Goal: Task Accomplishment & Management: Manage account settings

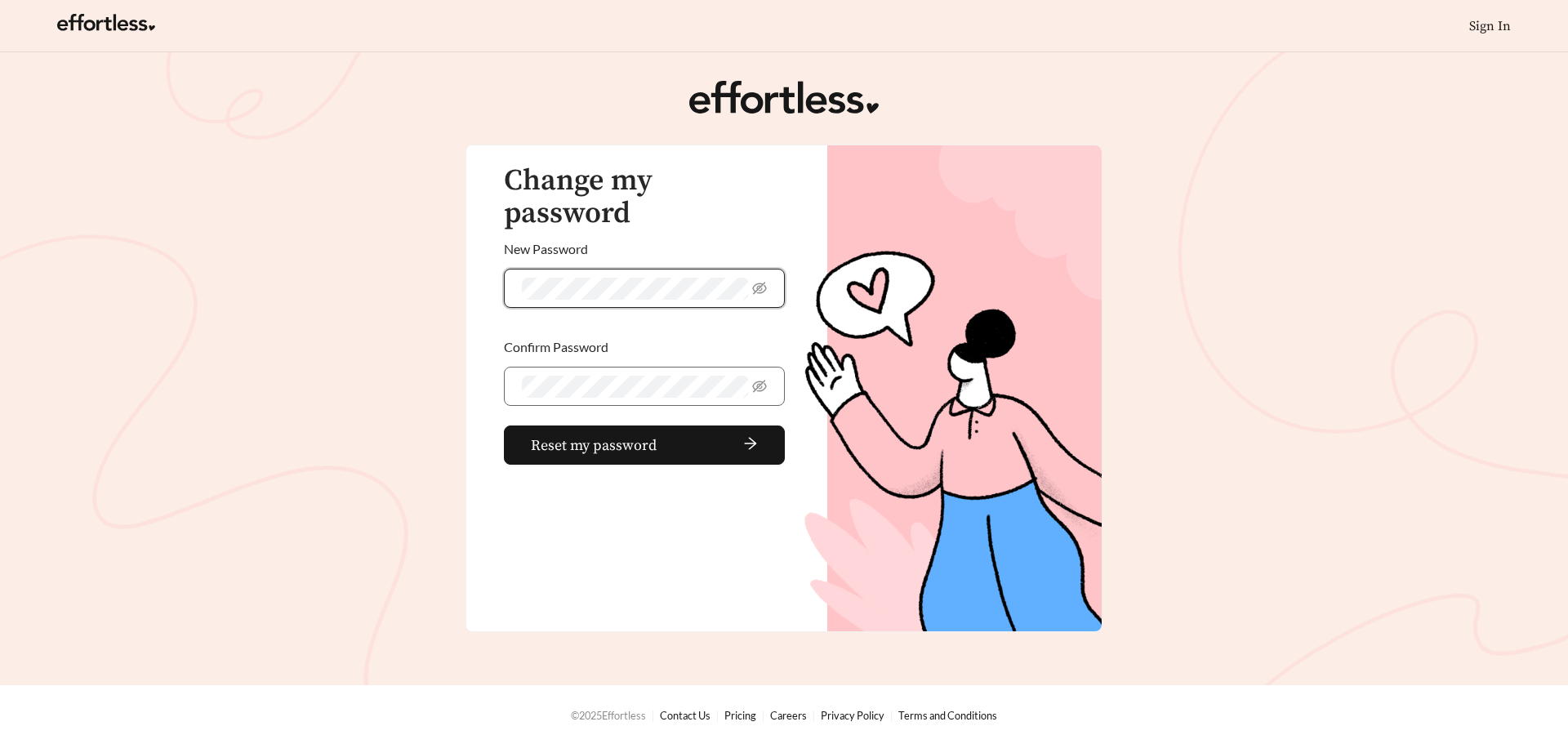
click at [750, 268] on span at bounding box center [644, 288] width 281 height 39
click at [755, 281] on icon "eye-invisible" at bounding box center [759, 288] width 15 height 15
click at [518, 268] on span at bounding box center [644, 288] width 281 height 39
click at [761, 380] on icon "eye-invisible" at bounding box center [759, 386] width 15 height 12
click at [638, 435] on span "Reset my password" at bounding box center [594, 445] width 126 height 22
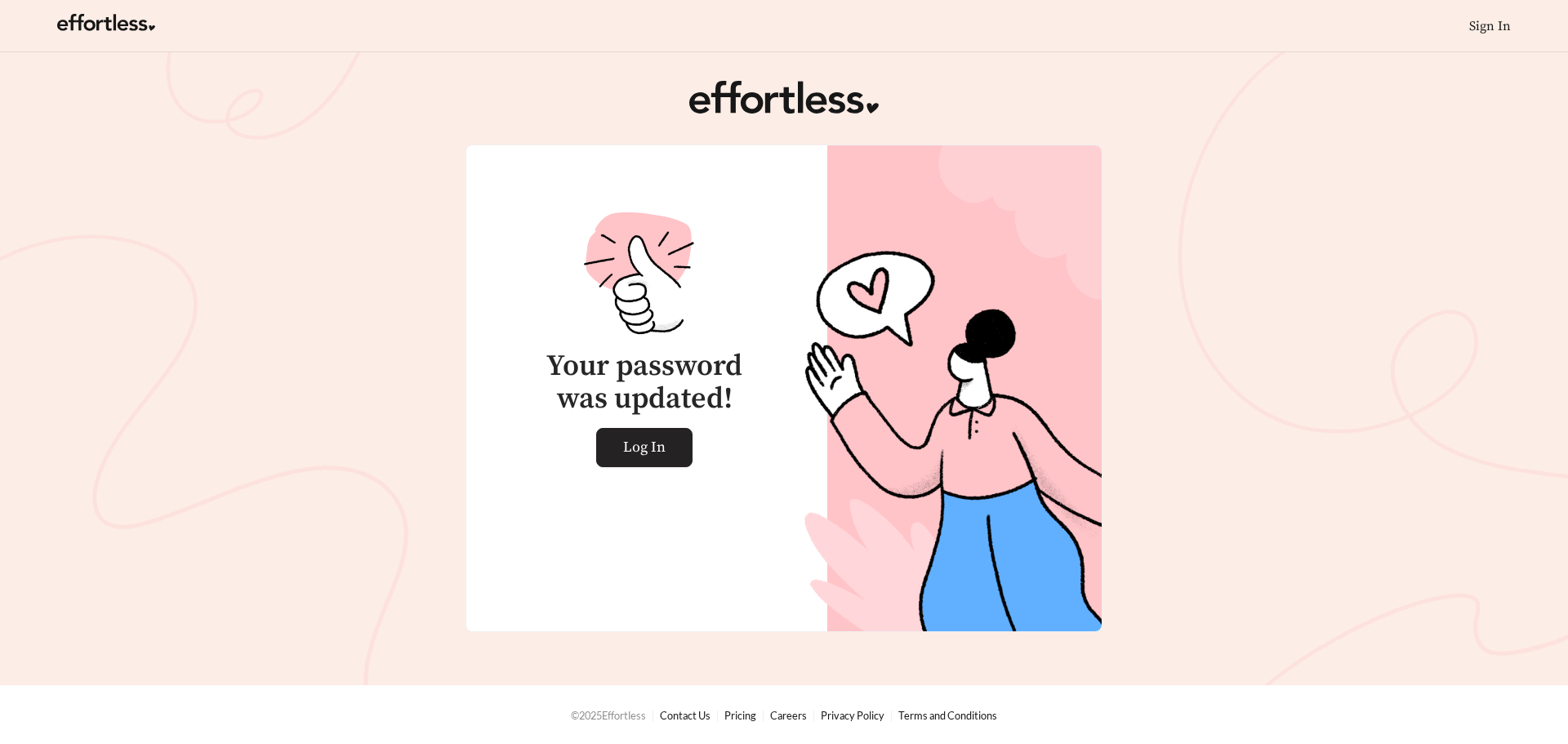
click at [665, 441] on span "Log In" at bounding box center [645, 448] width 43 height 38
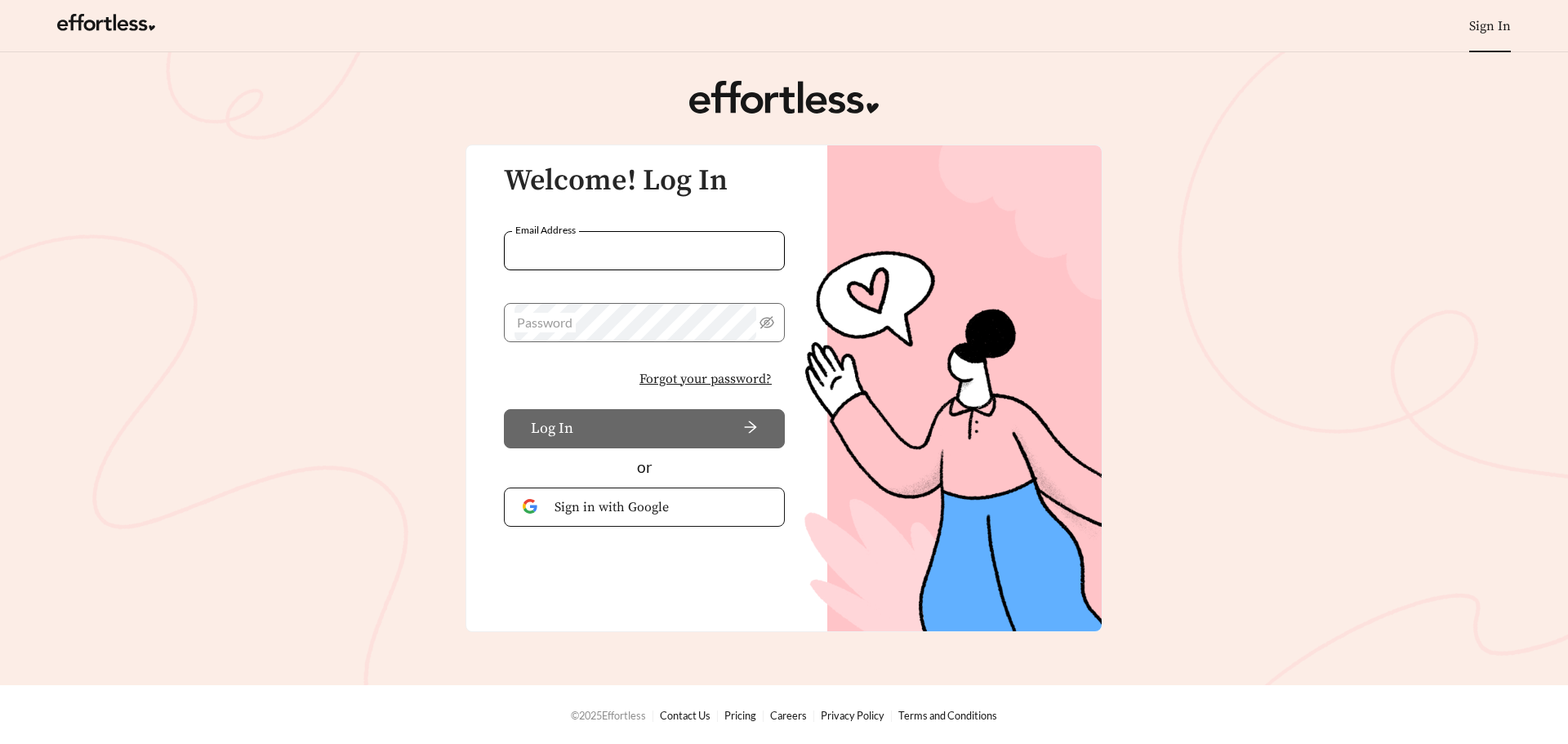
click at [634, 237] on input "Email Address" at bounding box center [644, 250] width 281 height 39
type input "**********"
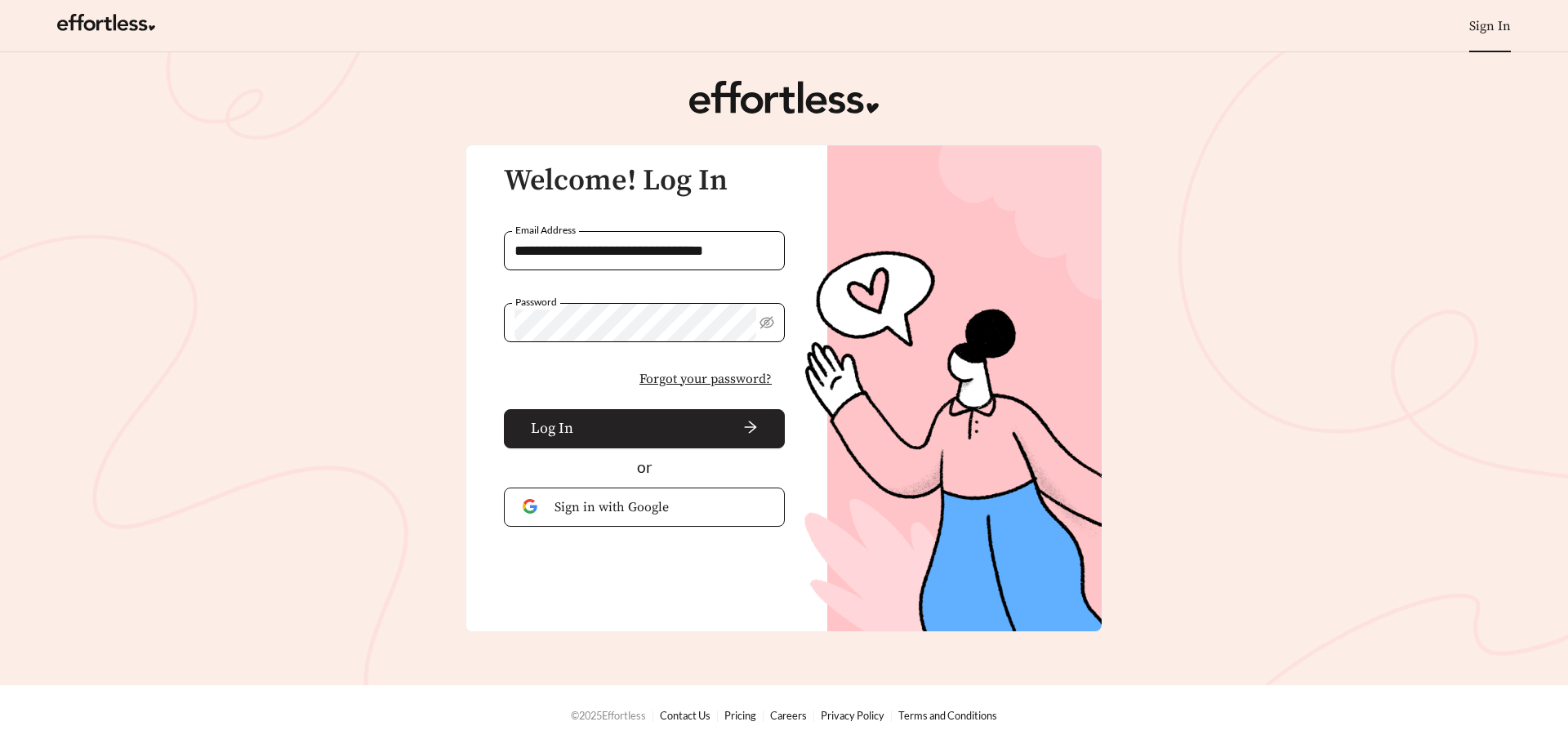
click at [713, 426] on span "arrow-right" at bounding box center [669, 429] width 178 height 18
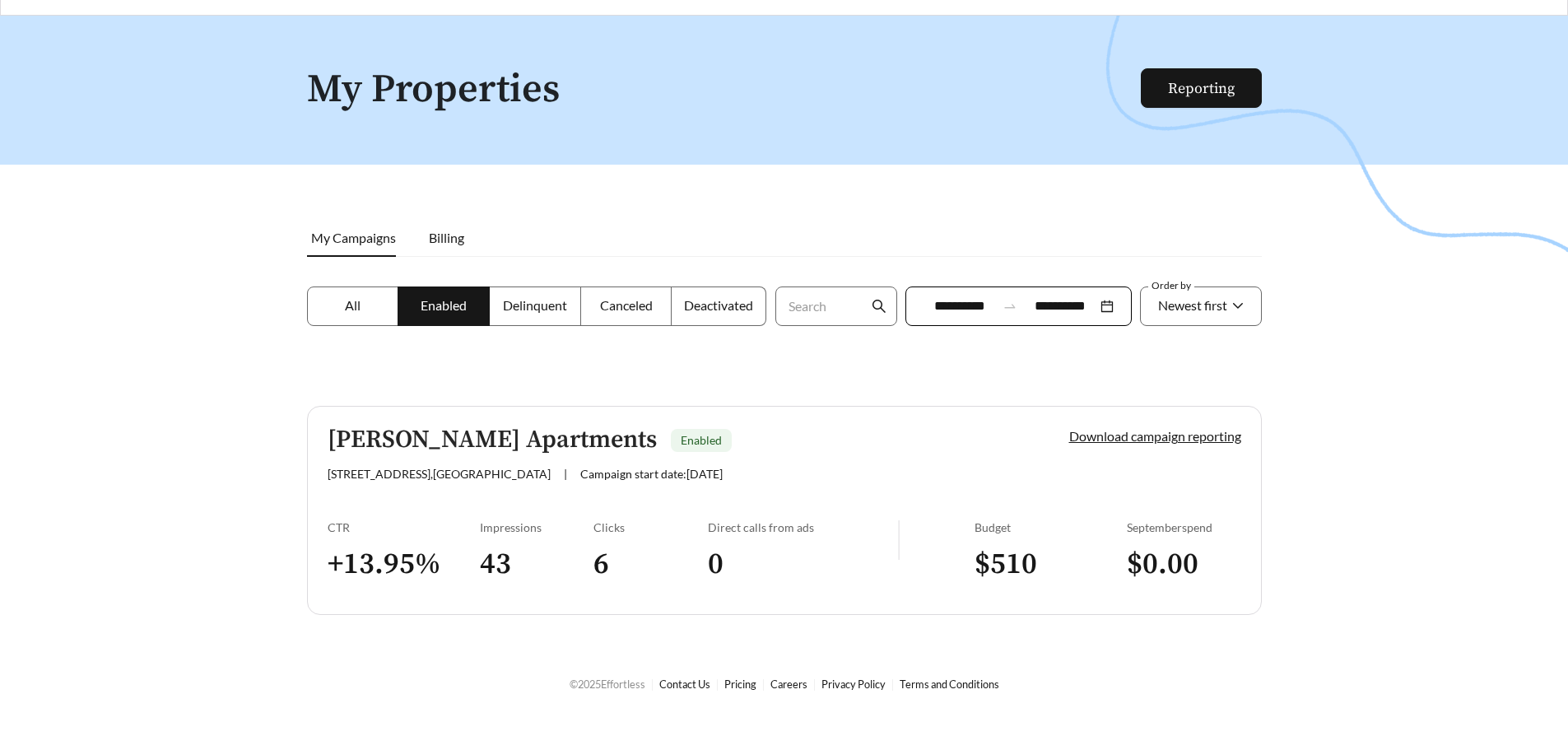
scroll to position [53, 0]
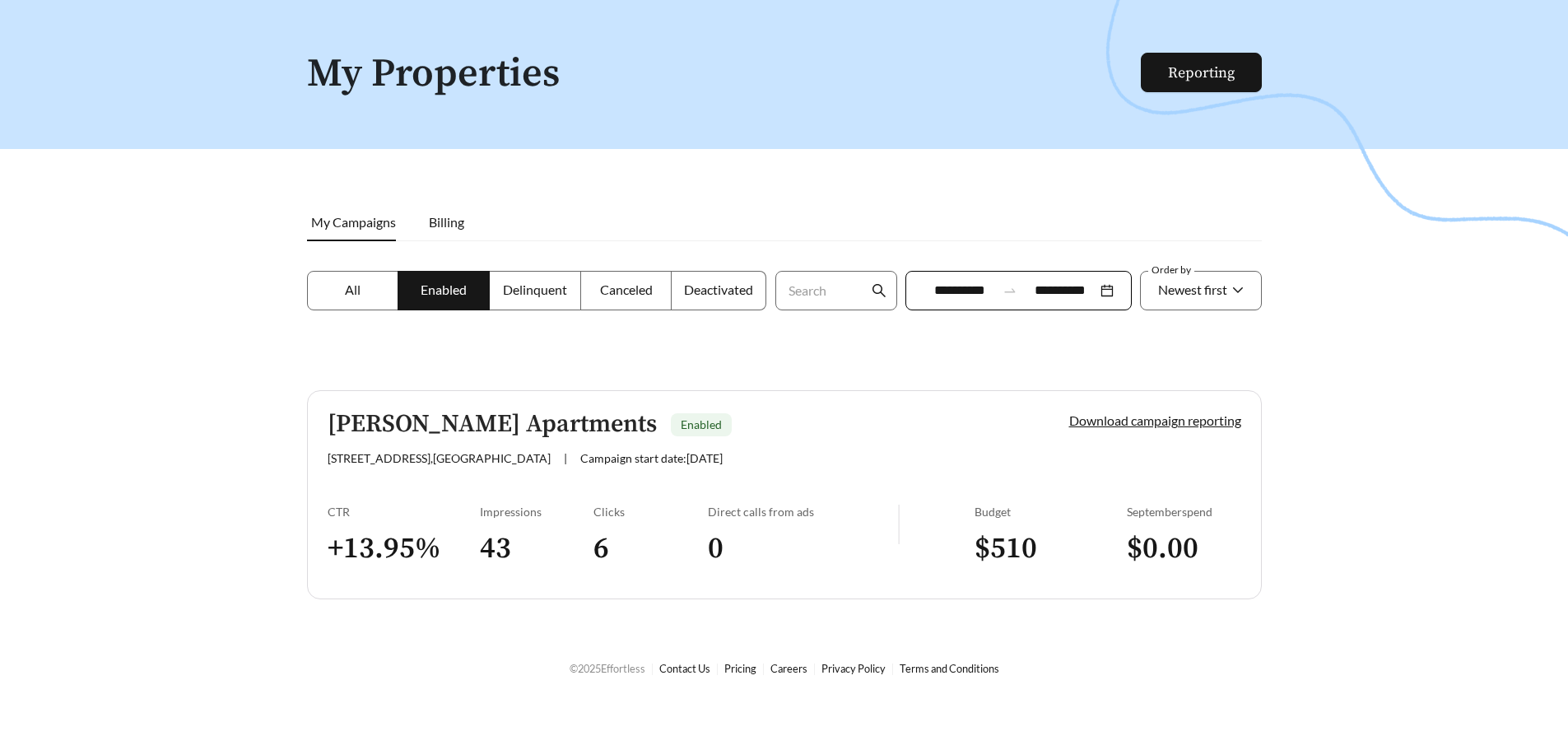
click at [361, 297] on label "All" at bounding box center [353, 290] width 92 height 40
